Goal: Information Seeking & Learning: Learn about a topic

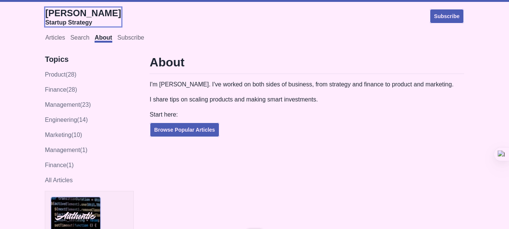
click at [76, 11] on span "[PERSON_NAME]" at bounding box center [83, 13] width 76 height 10
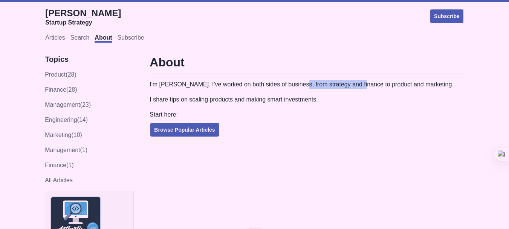
drag, startPoint x: 298, startPoint y: 84, endPoint x: 359, endPoint y: 82, distance: 61.1
click at [359, 82] on p "I'm Howie Mann. I've worked on both sides of business, from strategy and financ…" at bounding box center [307, 84] width 314 height 9
click at [379, 62] on h1 "About" at bounding box center [307, 64] width 314 height 19
click at [150, 85] on p "I'm Howie Mann. I've worked on both sides of business, from strategy and financ…" at bounding box center [307, 84] width 314 height 9
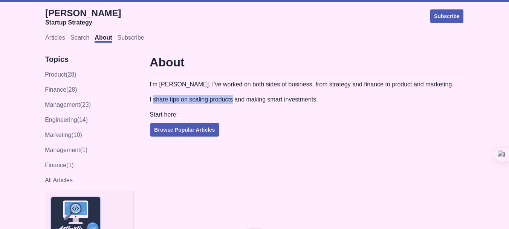
drag, startPoint x: 153, startPoint y: 99, endPoint x: 231, endPoint y: 99, distance: 77.6
click at [231, 99] on p "I share tips on scaling products and making smart investments." at bounding box center [307, 99] width 314 height 9
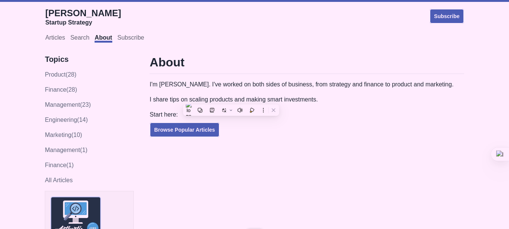
click at [266, 64] on h1 "About" at bounding box center [307, 64] width 314 height 19
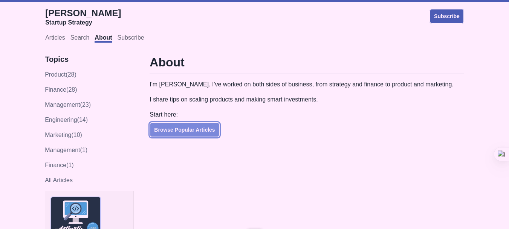
click at [209, 133] on link "Browse Popular Articles" at bounding box center [185, 129] width 70 height 15
